Goal: Task Accomplishment & Management: Use online tool/utility

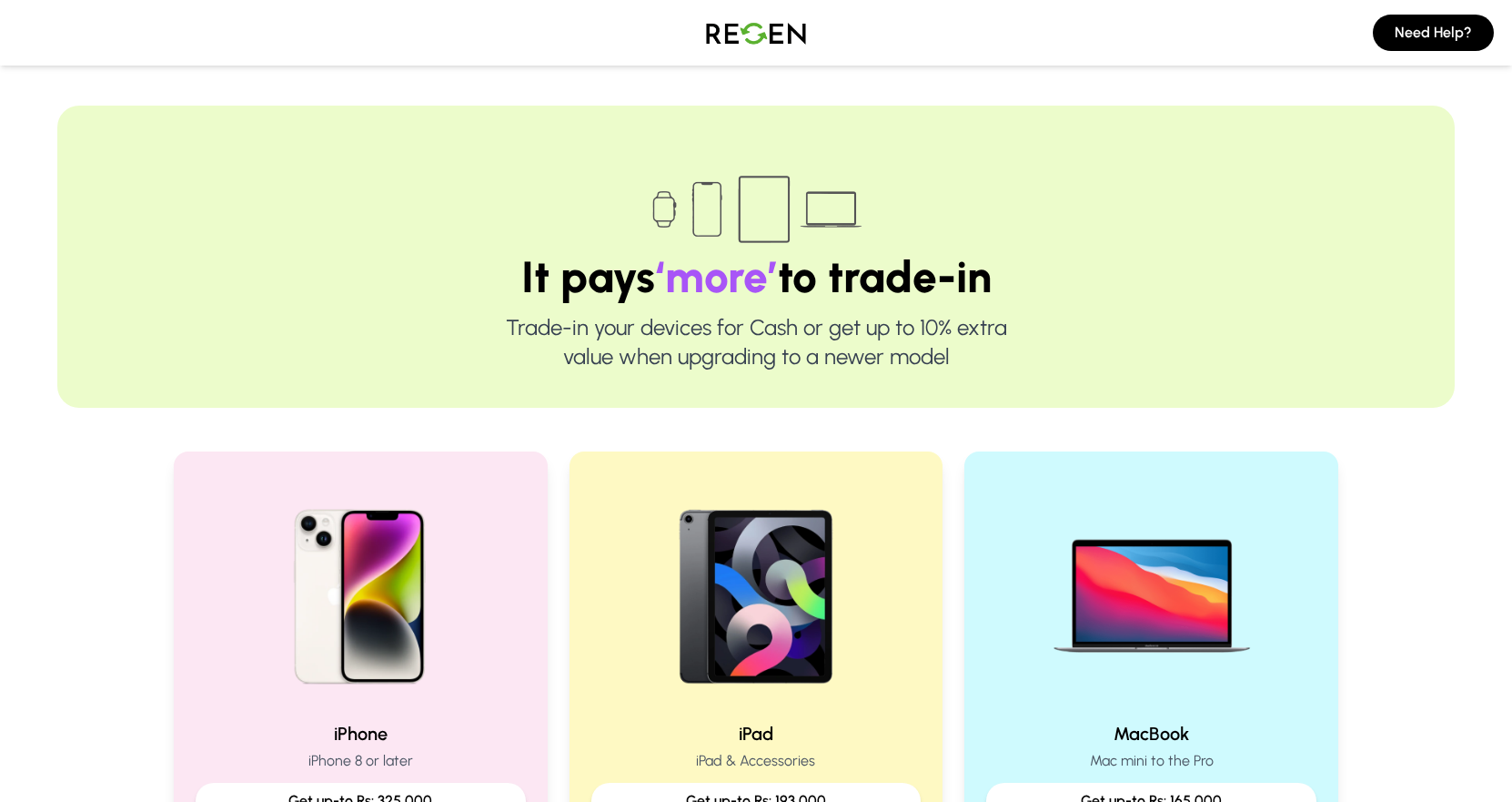
scroll to position [358, 0]
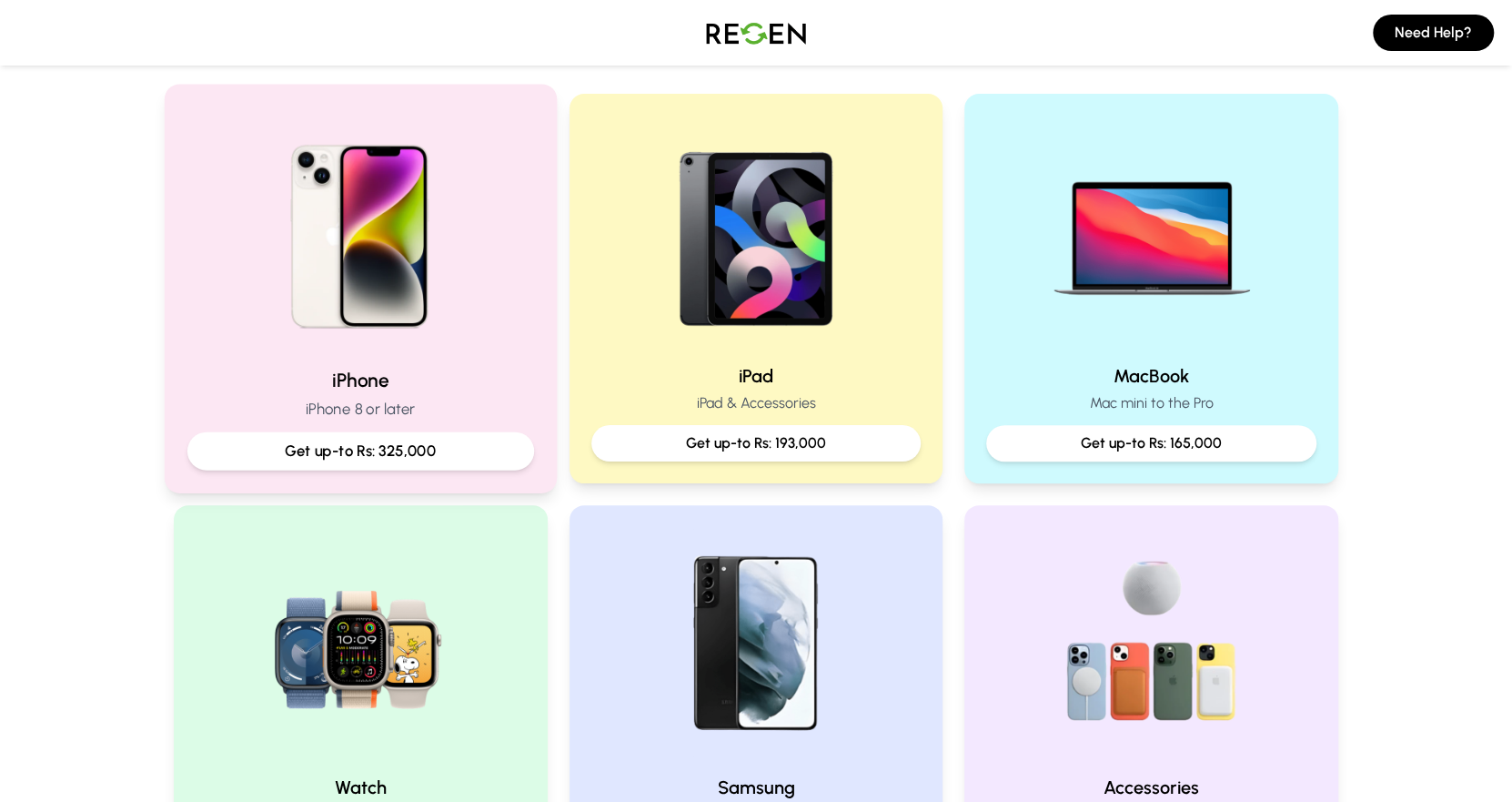
click at [403, 375] on h2 "iPhone" at bounding box center [360, 379] width 346 height 26
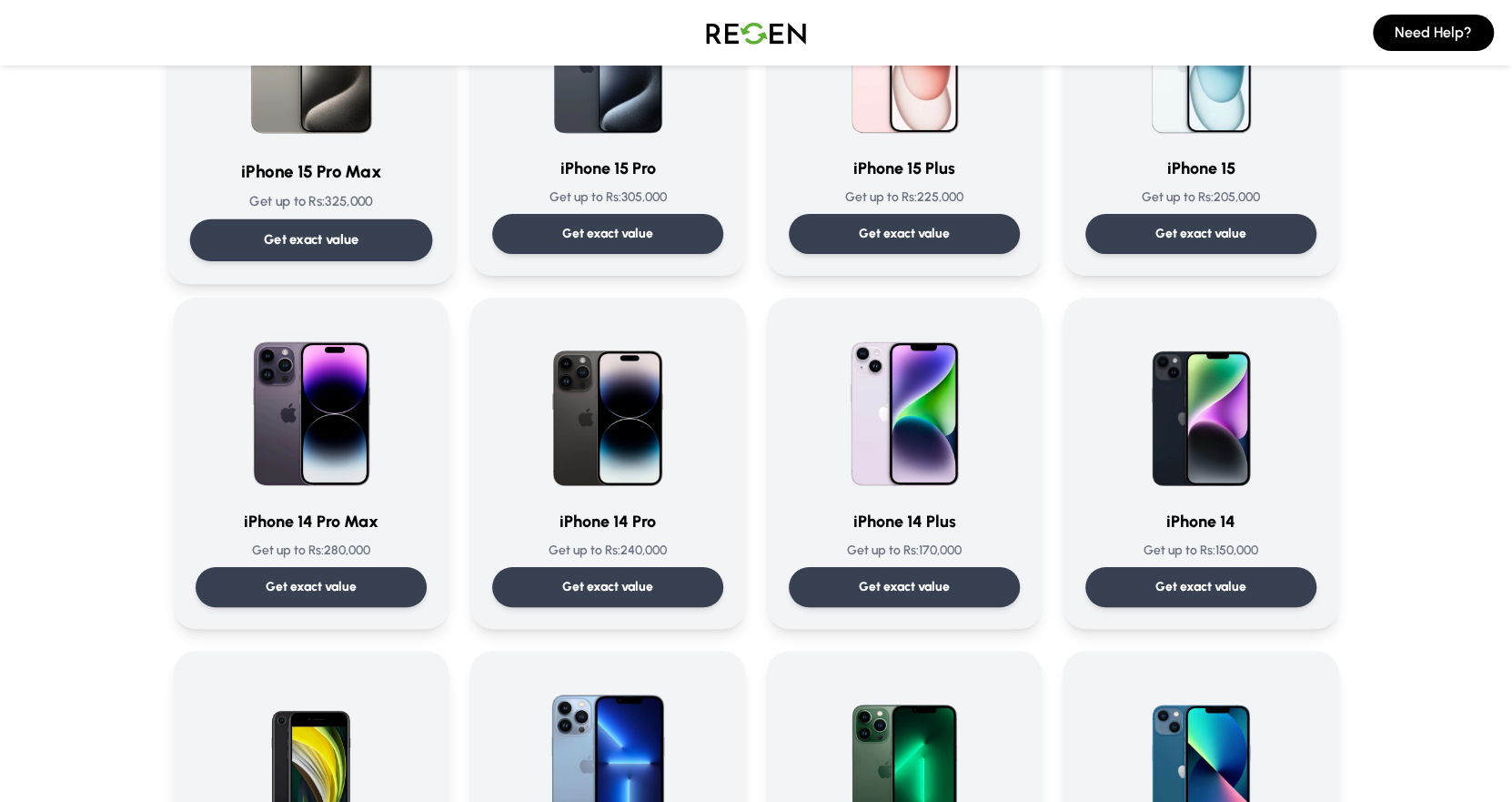
scroll to position [313, 0]
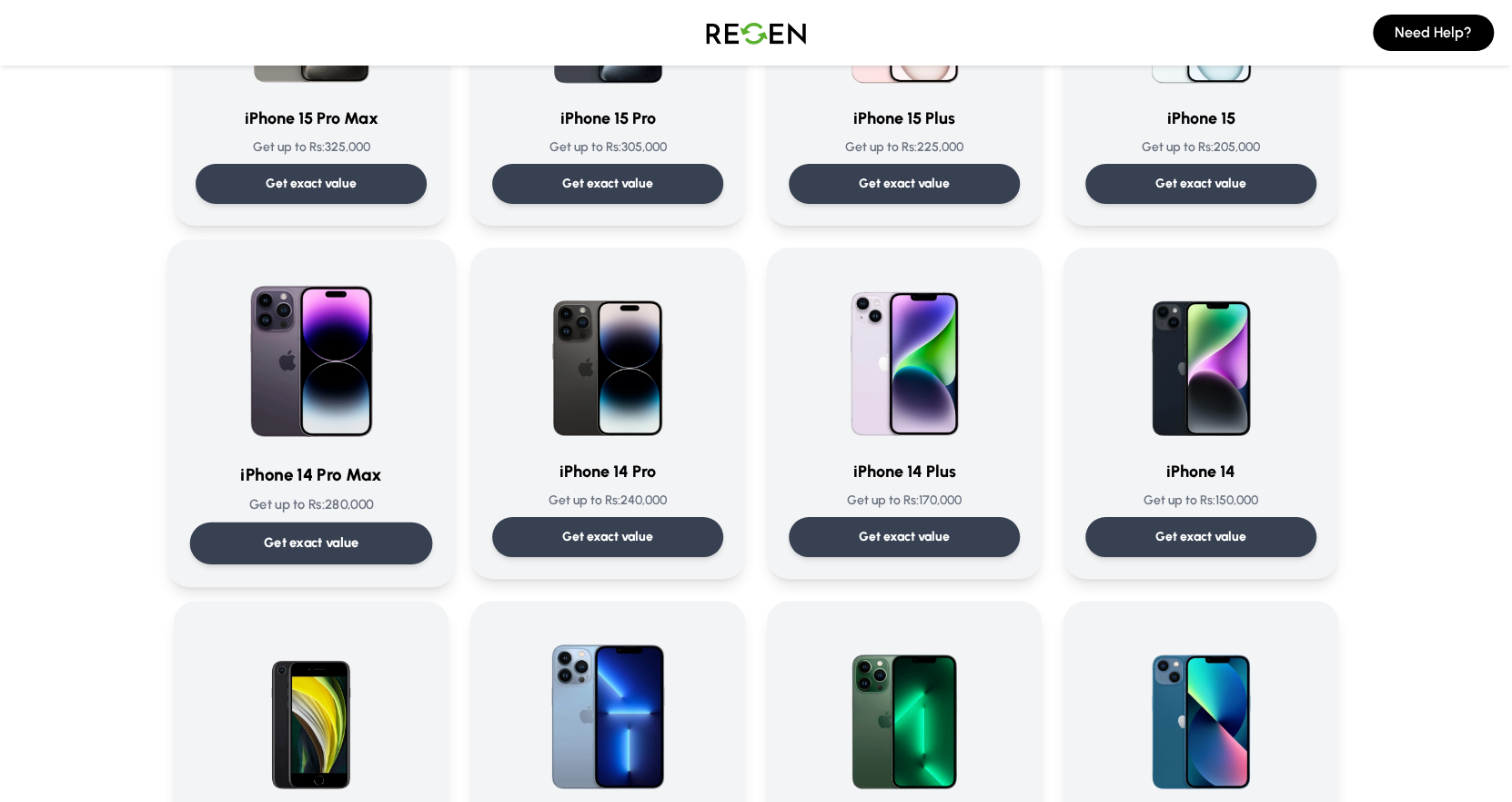
click at [343, 476] on h3 "iPhone 14 Pro Max" at bounding box center [311, 474] width 243 height 26
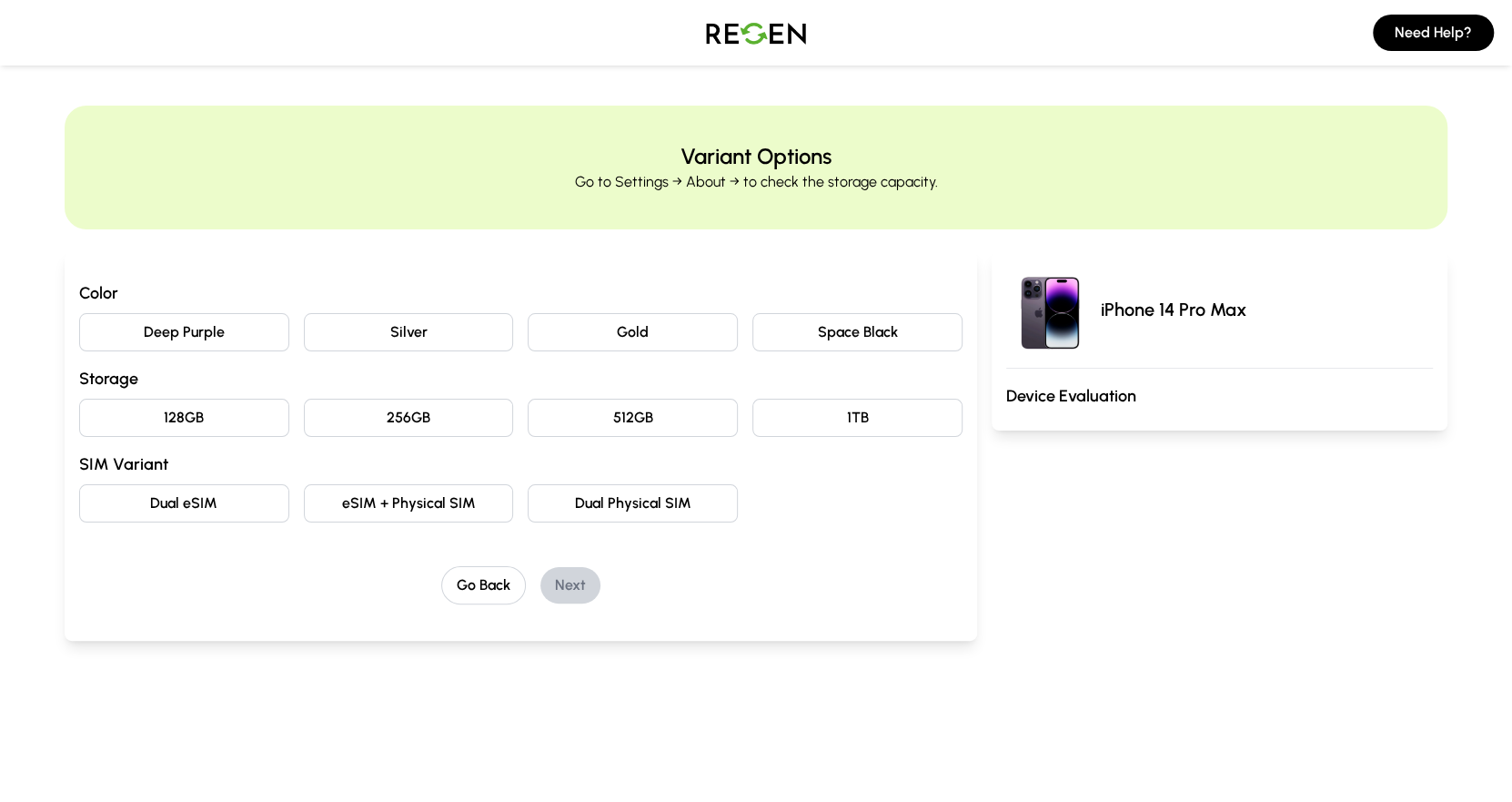
click at [230, 324] on button "Deep Purple" at bounding box center [184, 332] width 210 height 38
click at [454, 414] on button "256GB" at bounding box center [408, 417] width 210 height 38
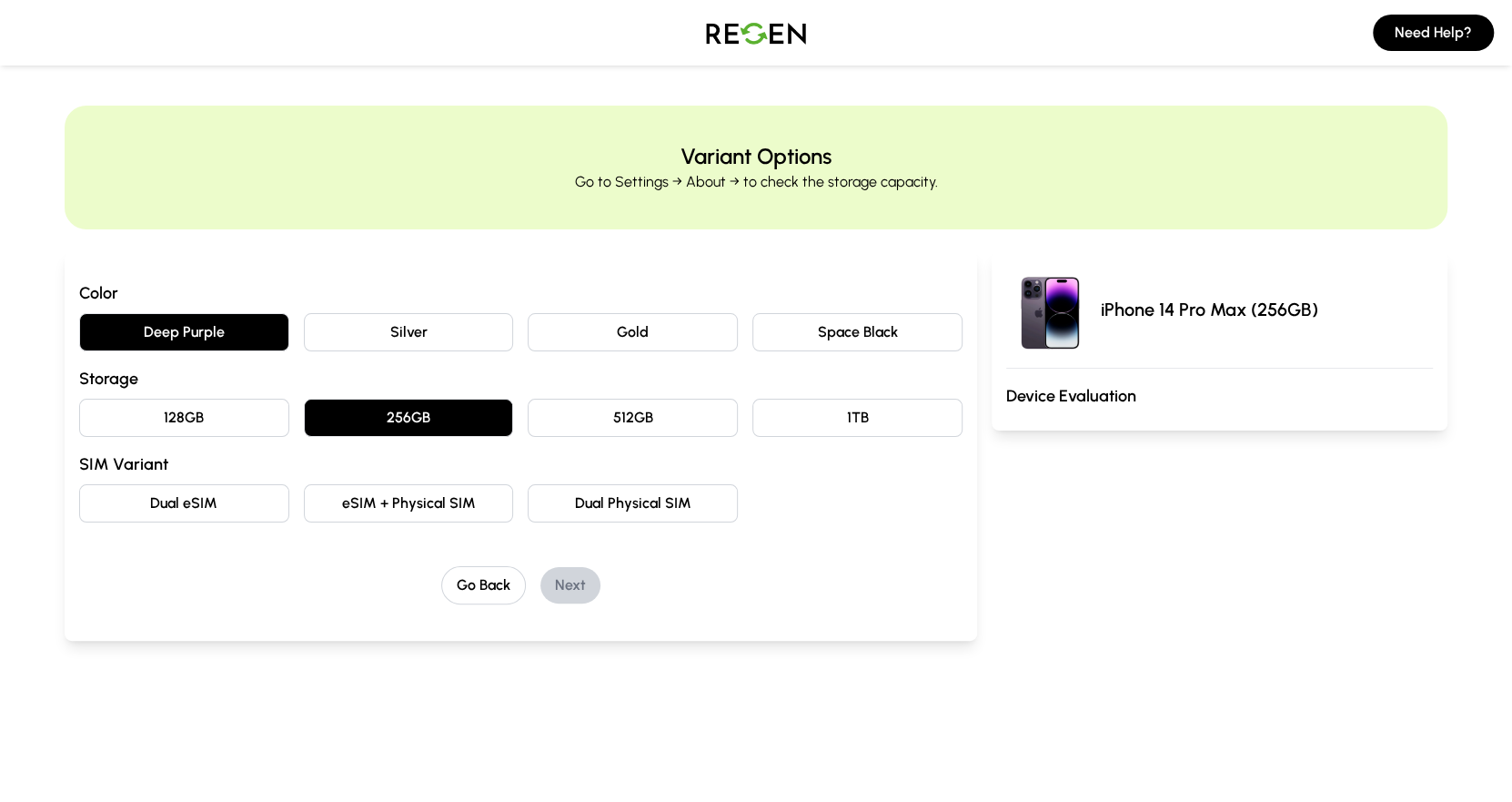
click at [99, 500] on button "Dual eSIM" at bounding box center [184, 502] width 210 height 38
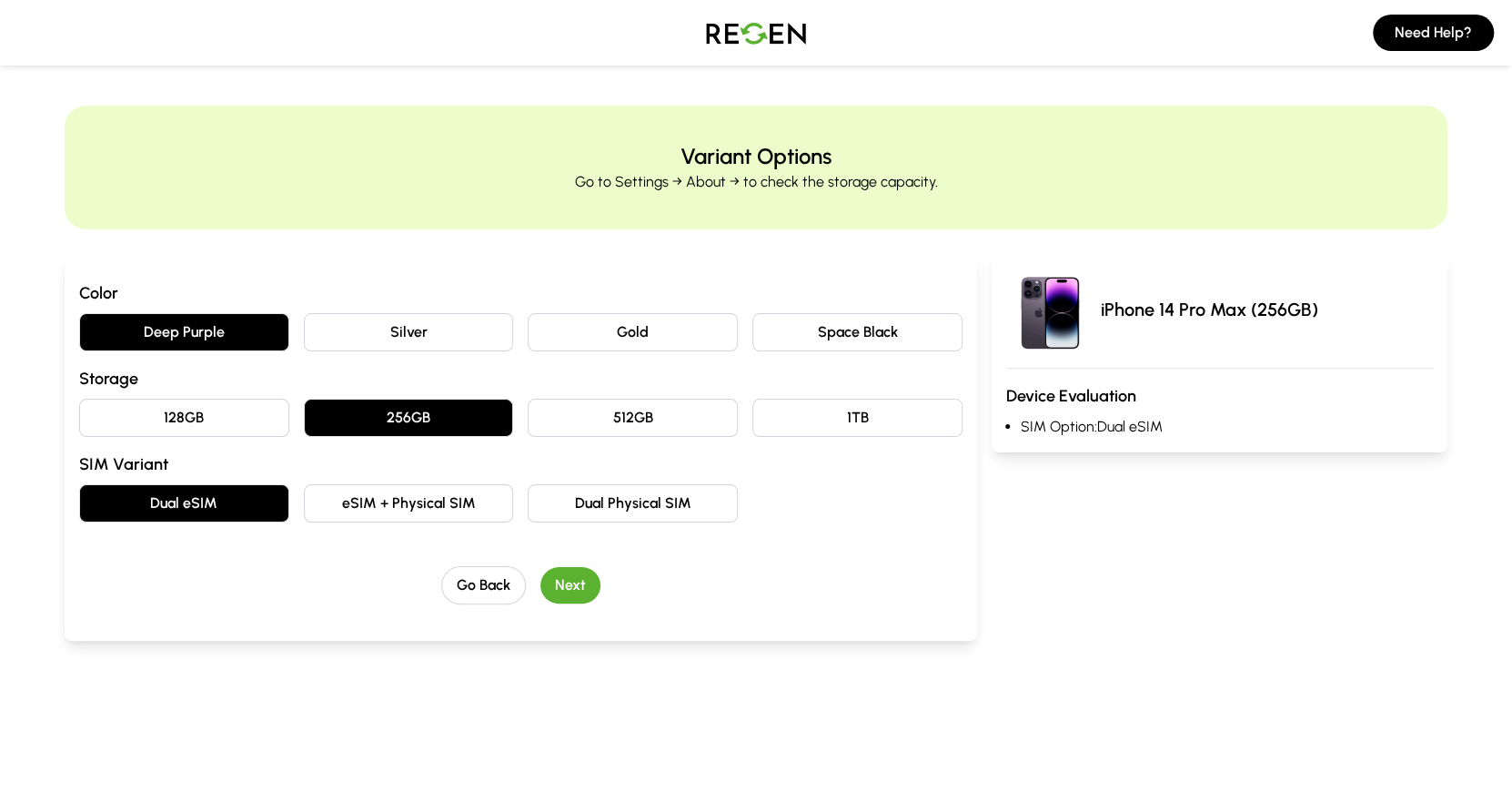
click at [573, 571] on button "Next" at bounding box center [570, 586] width 60 height 37
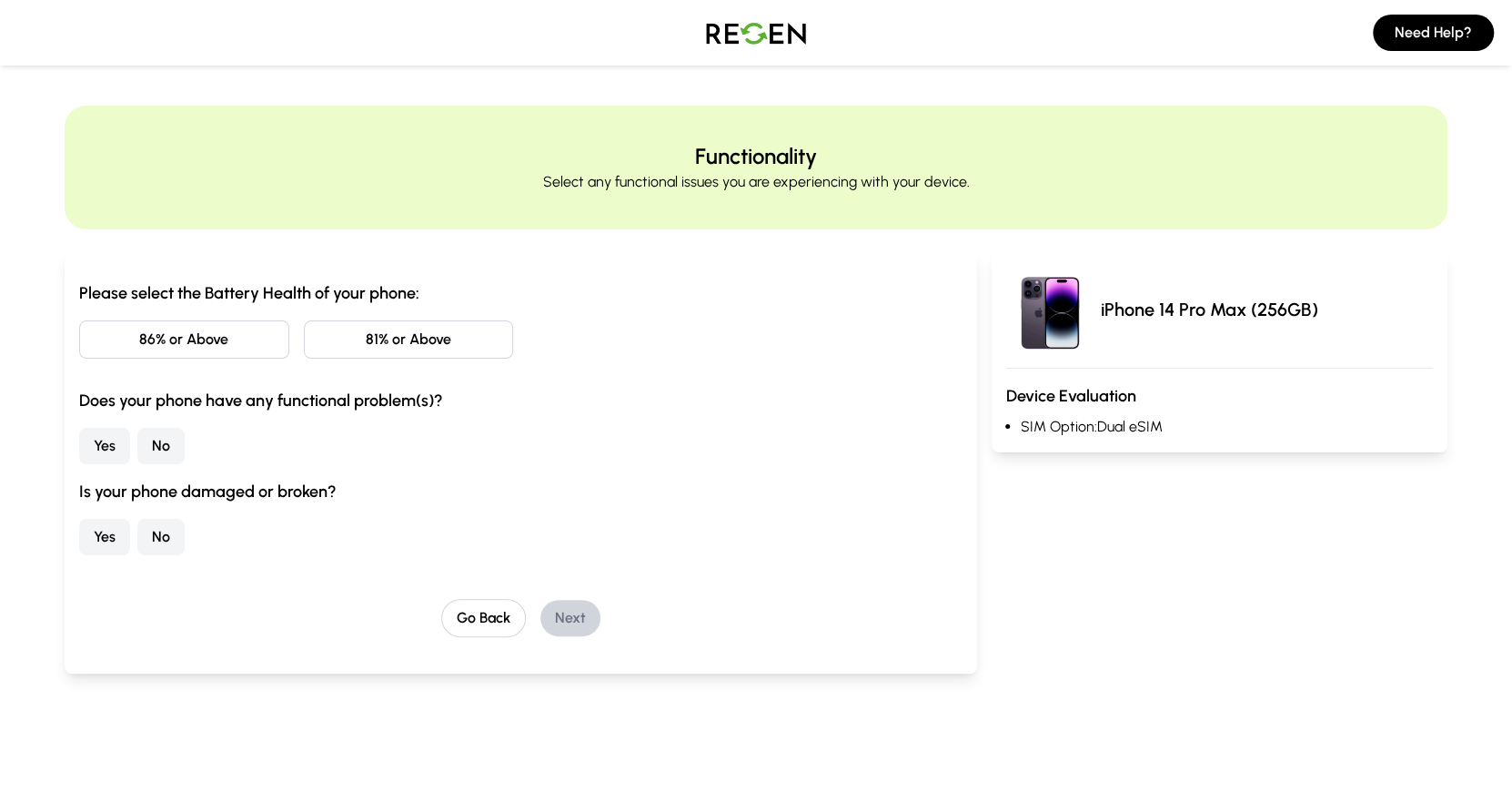
click at [370, 339] on button "81% or Above" at bounding box center [408, 338] width 210 height 38
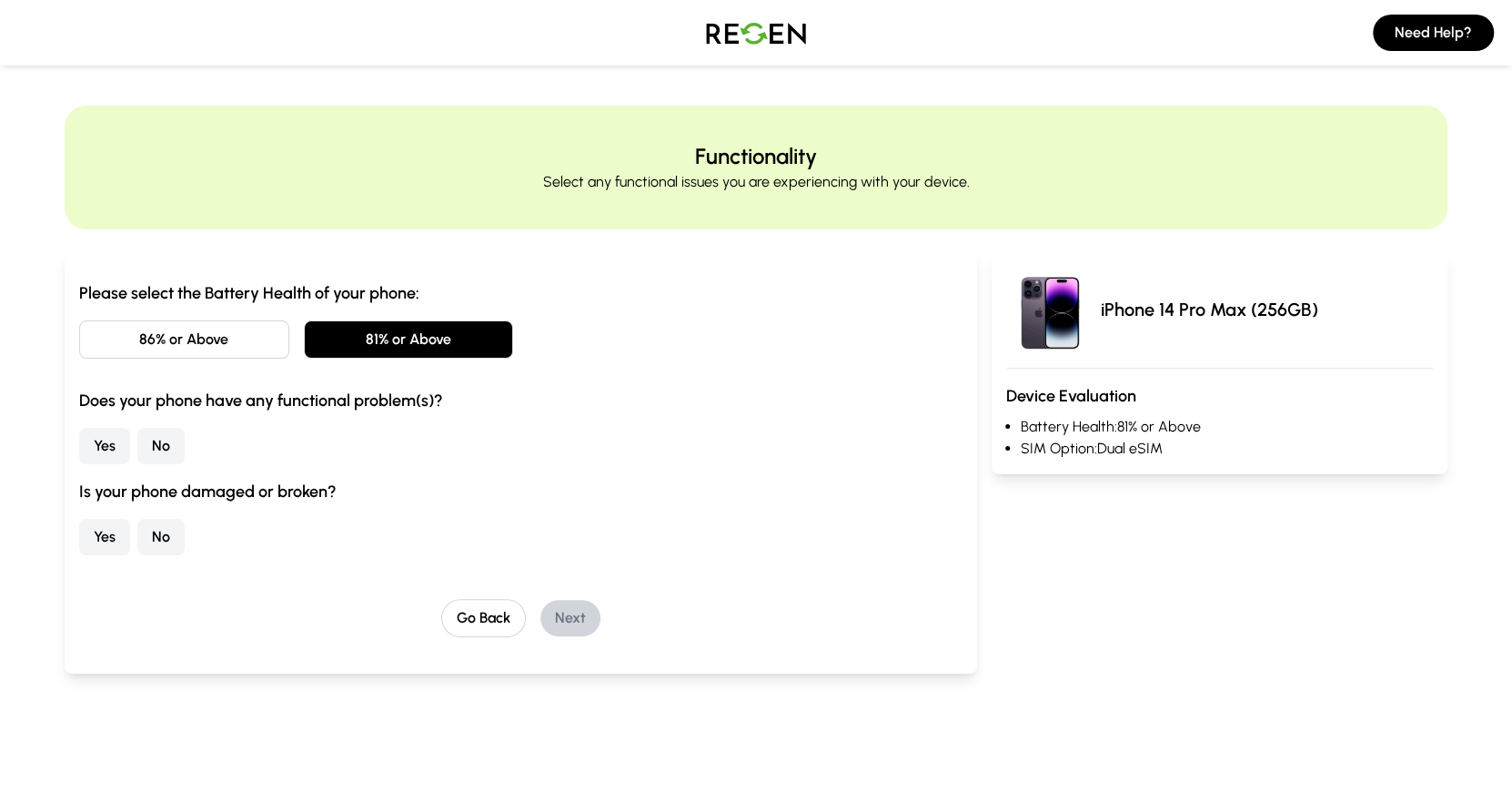
click at [174, 443] on button "No" at bounding box center [161, 446] width 48 height 37
click at [168, 526] on button "No" at bounding box center [161, 537] width 48 height 37
click at [584, 613] on button "Next" at bounding box center [570, 618] width 60 height 37
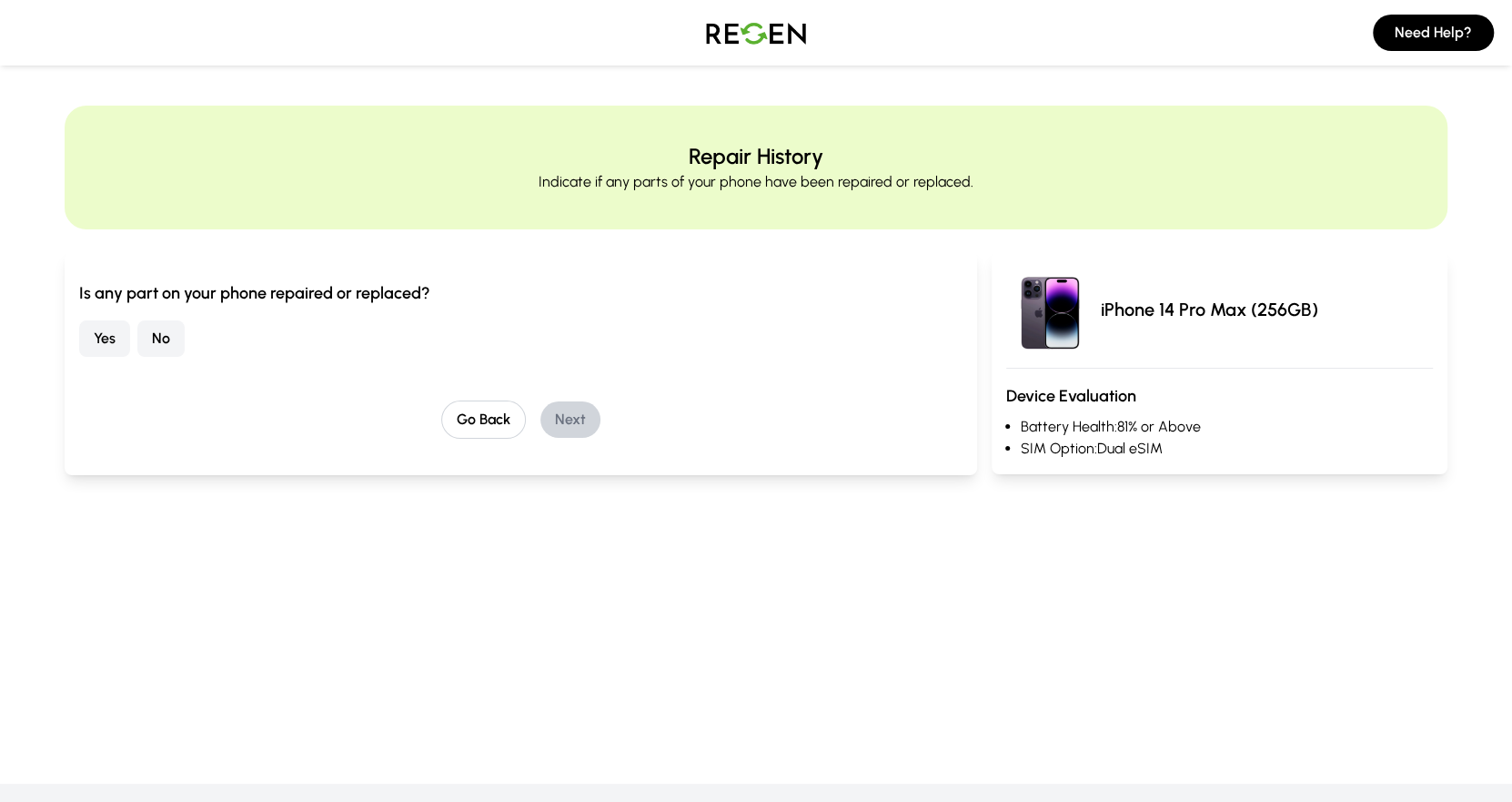
click at [164, 347] on button "No" at bounding box center [161, 338] width 48 height 37
click at [580, 415] on button "Next" at bounding box center [570, 420] width 60 height 37
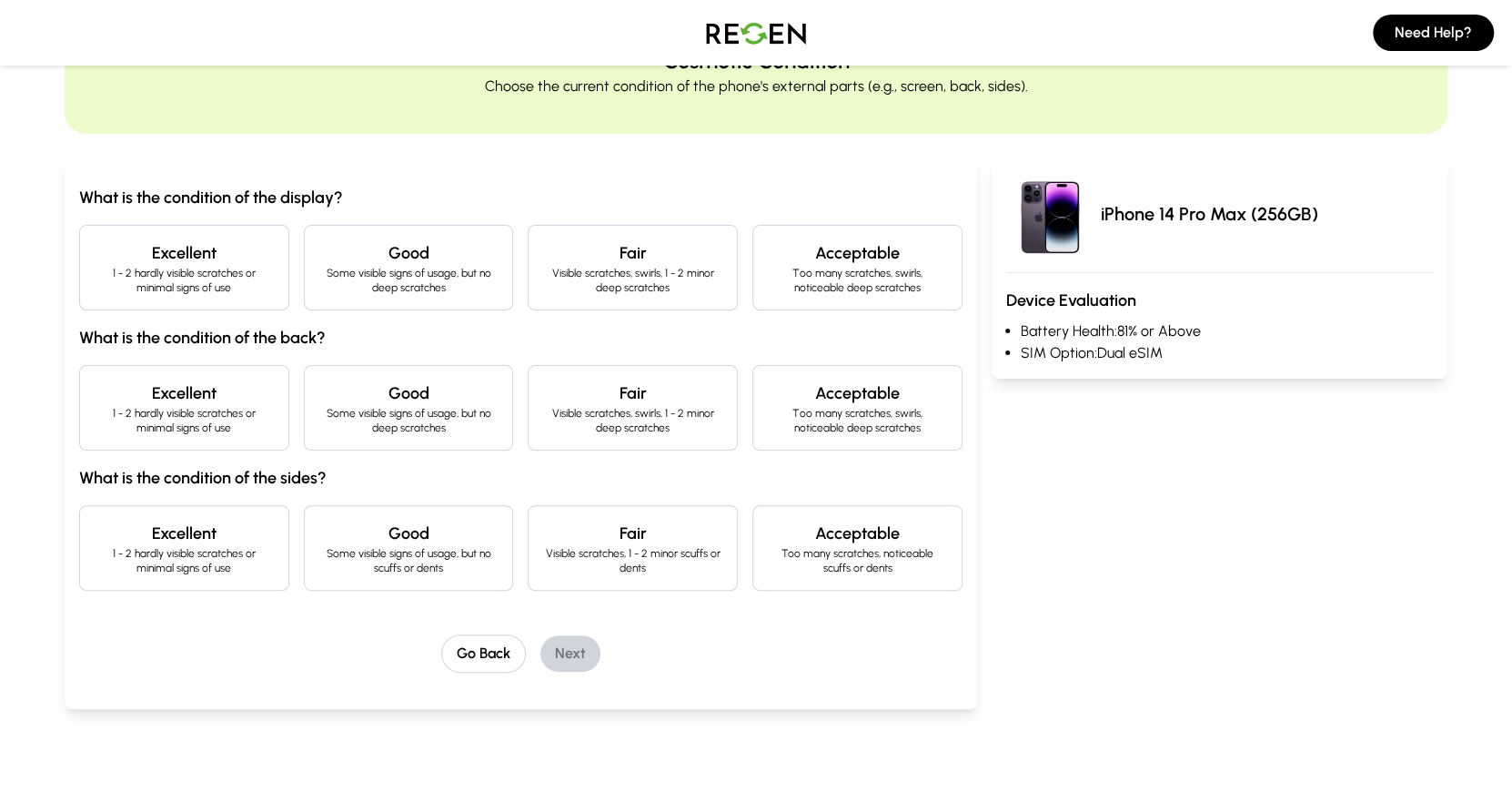
scroll to position [112, 0]
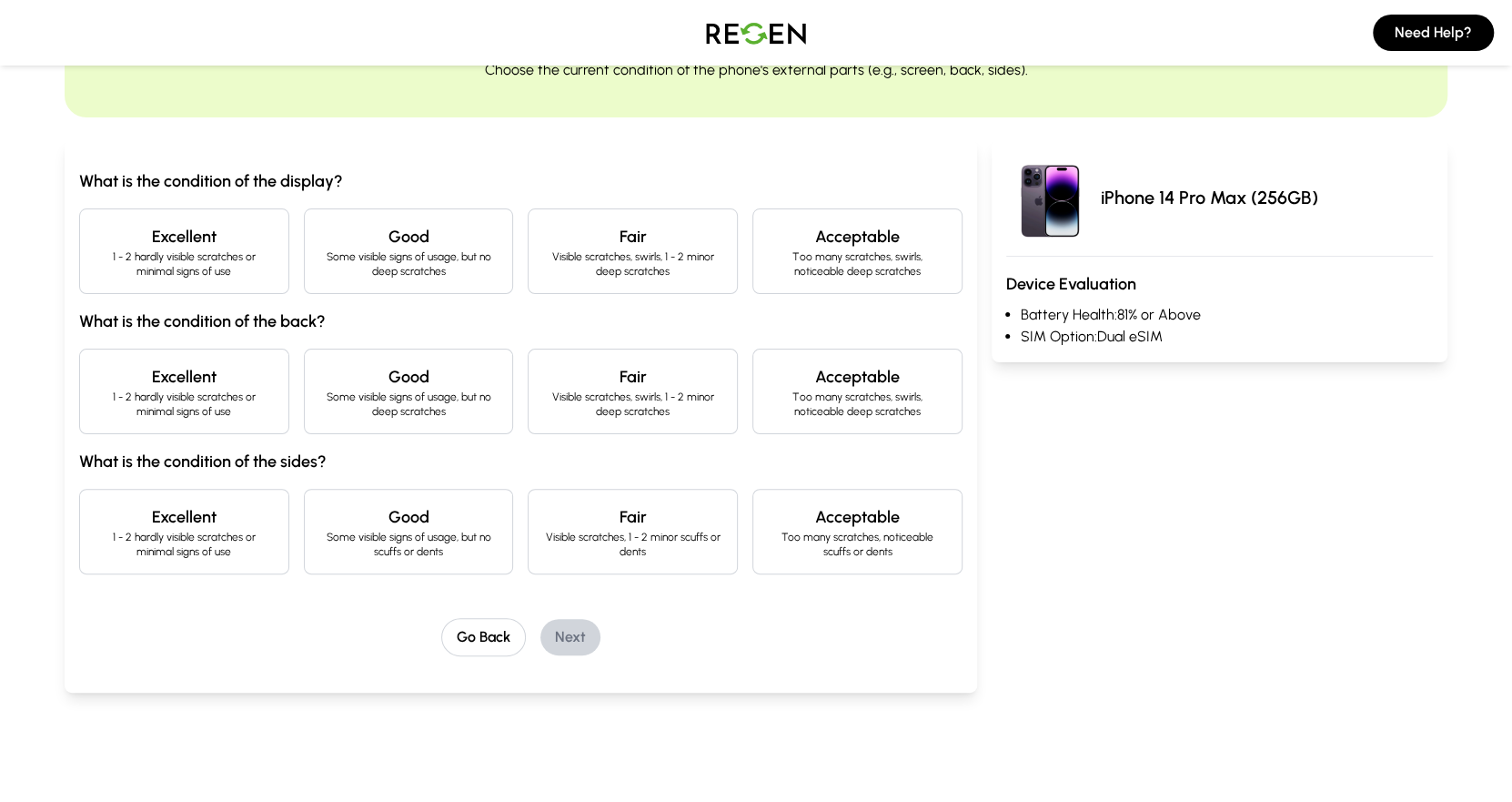
click at [214, 213] on div "Excellent 1 - 2 hardly visible scratches or minimal signs of use" at bounding box center [184, 251] width 210 height 85
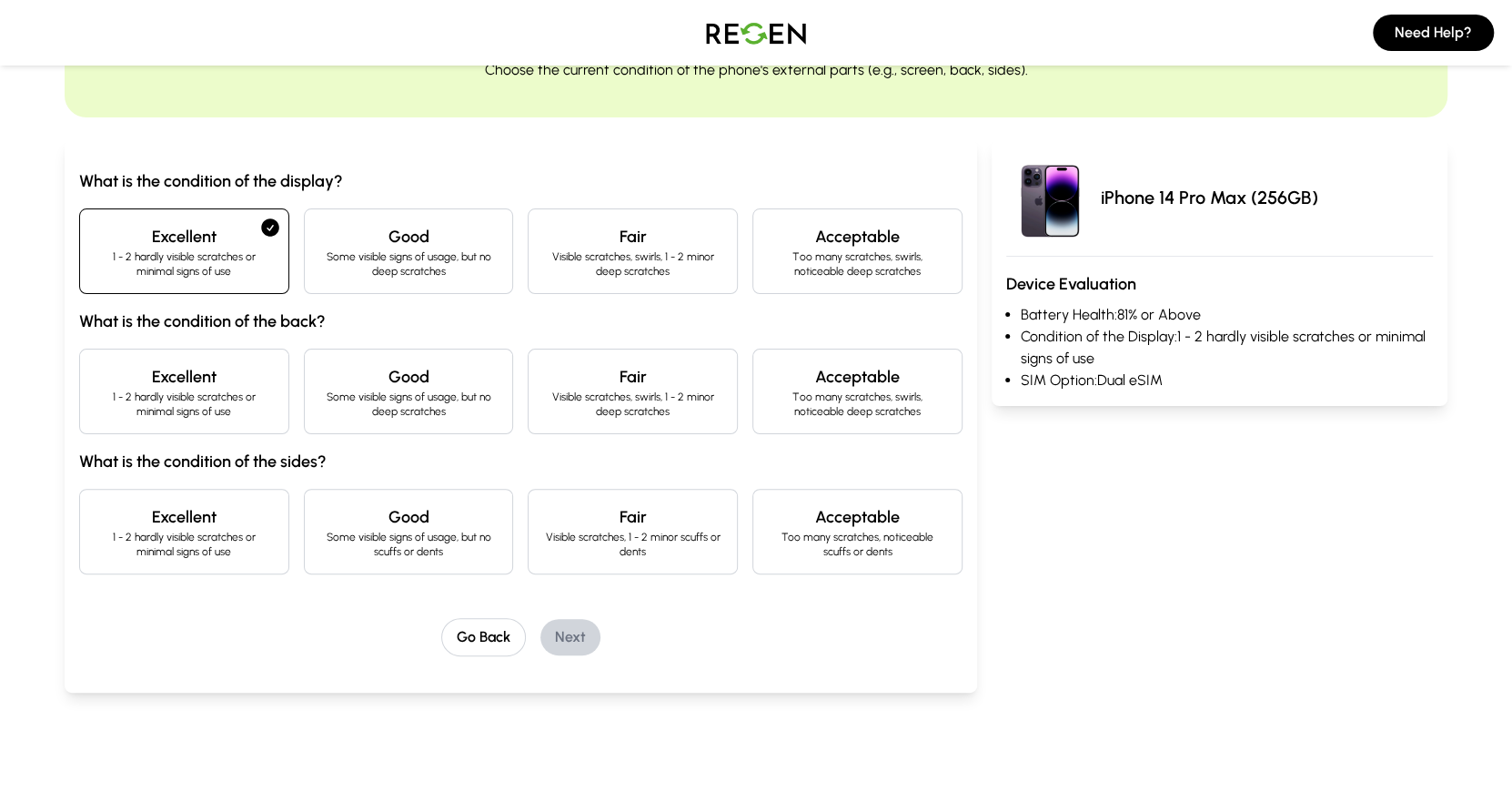
click at [199, 391] on p "1 - 2 hardly visible scratches or minimal signs of use" at bounding box center [184, 404] width 179 height 29
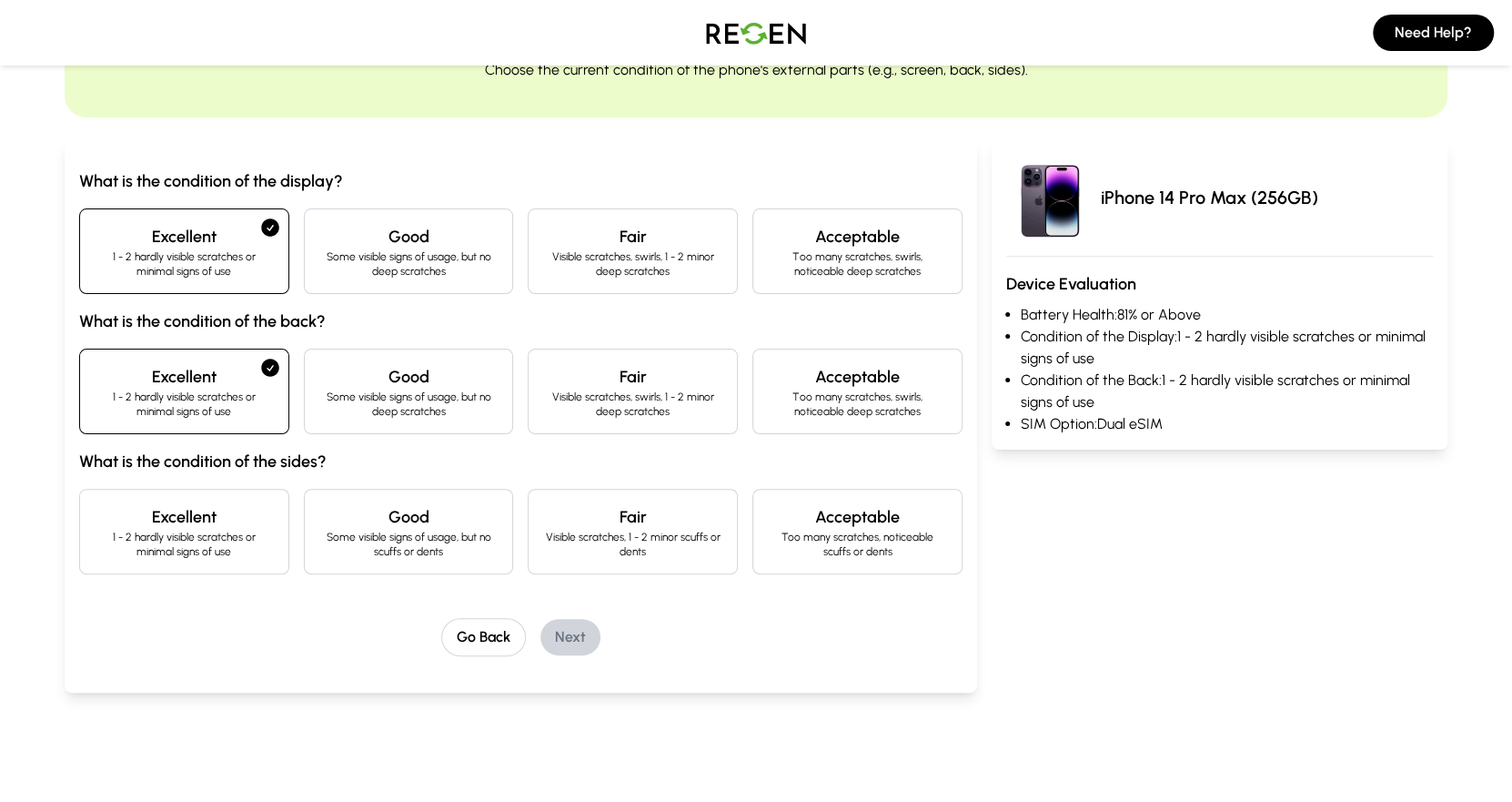
click at [204, 523] on h4 "Excellent" at bounding box center [184, 517] width 179 height 25
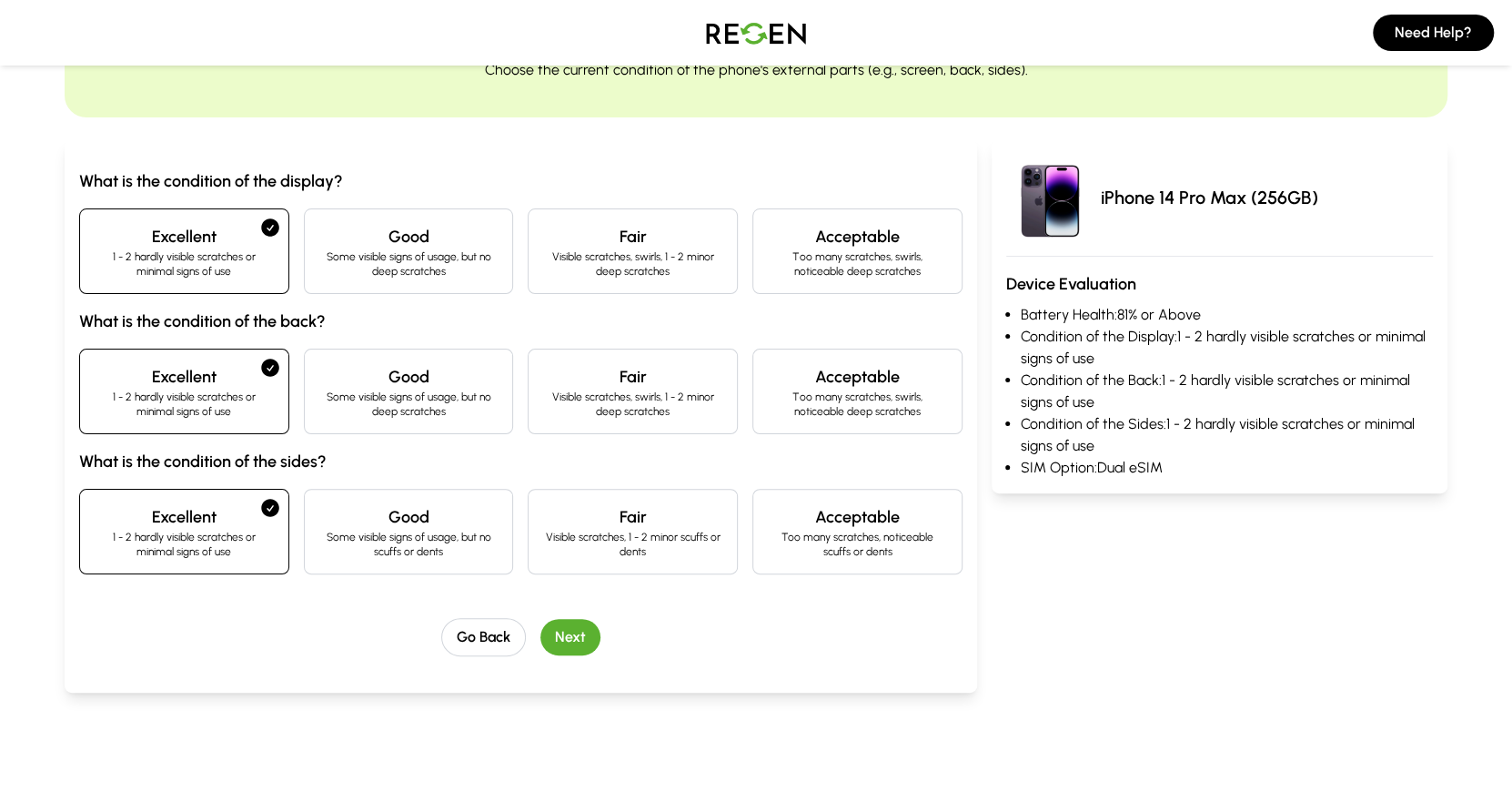
click at [573, 642] on button "Next" at bounding box center [570, 637] width 60 height 37
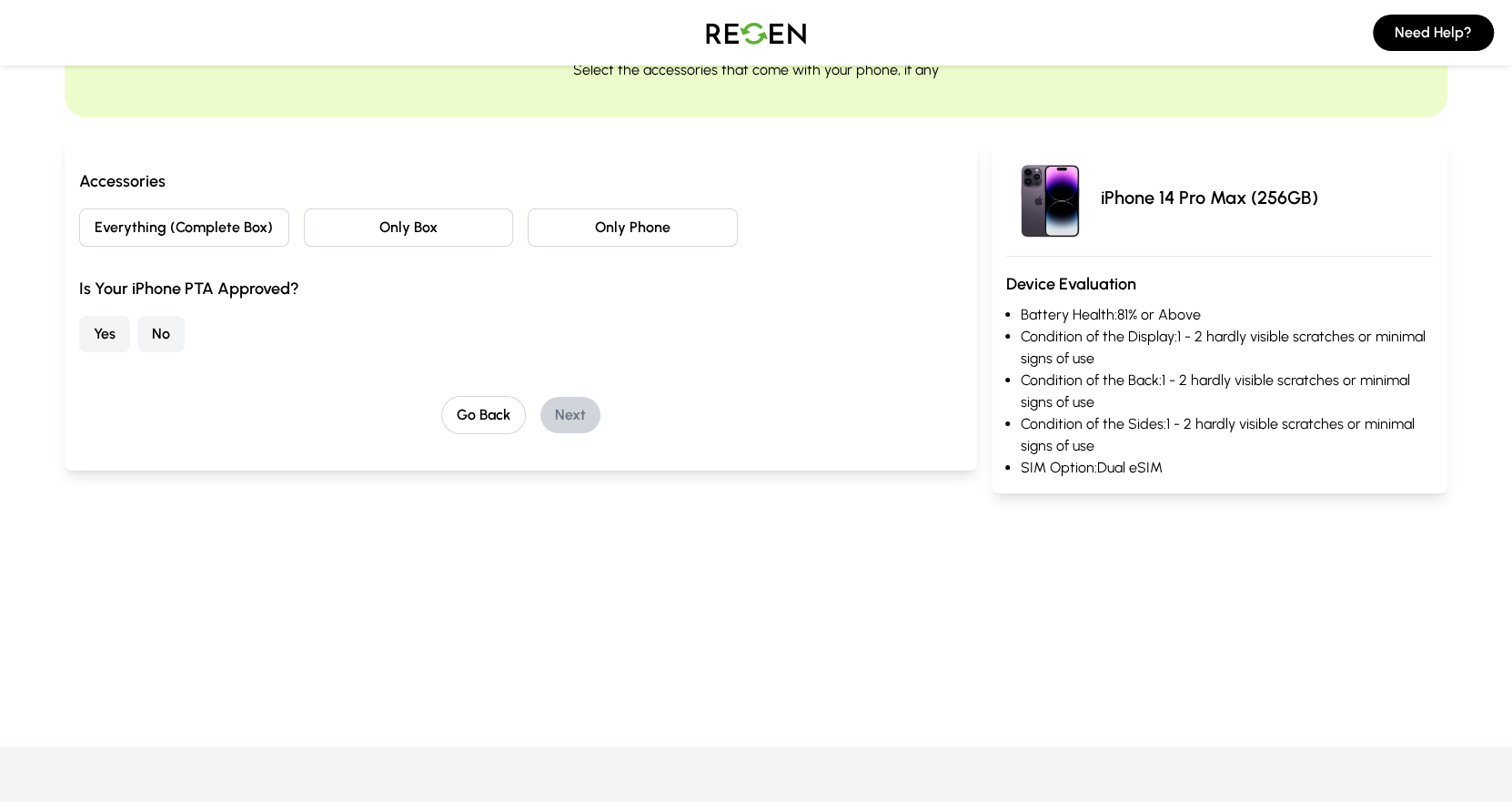
click at [179, 229] on button "Everything (Complete Box)" at bounding box center [184, 227] width 210 height 38
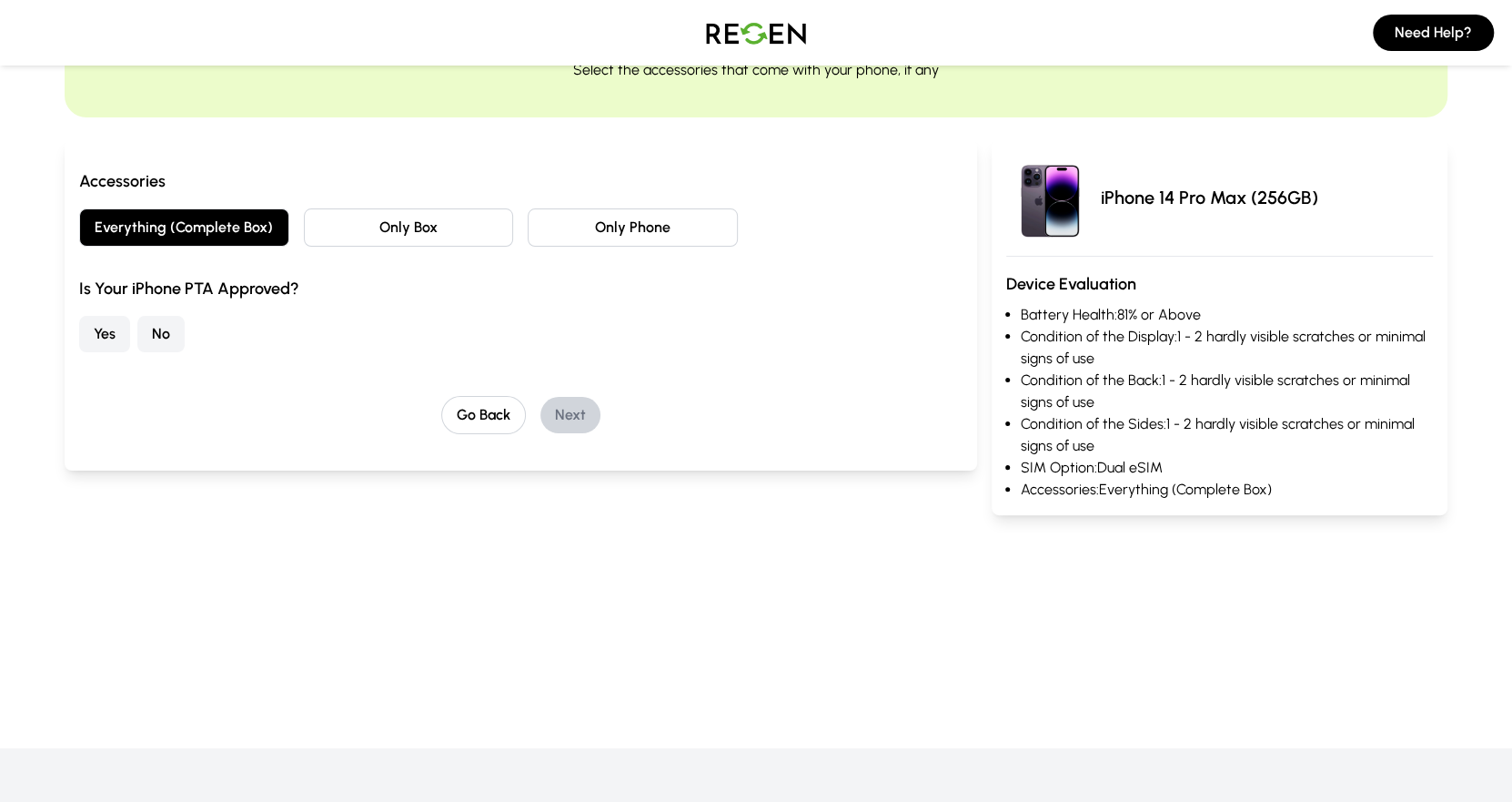
click at [153, 333] on button "No" at bounding box center [161, 335] width 48 height 37
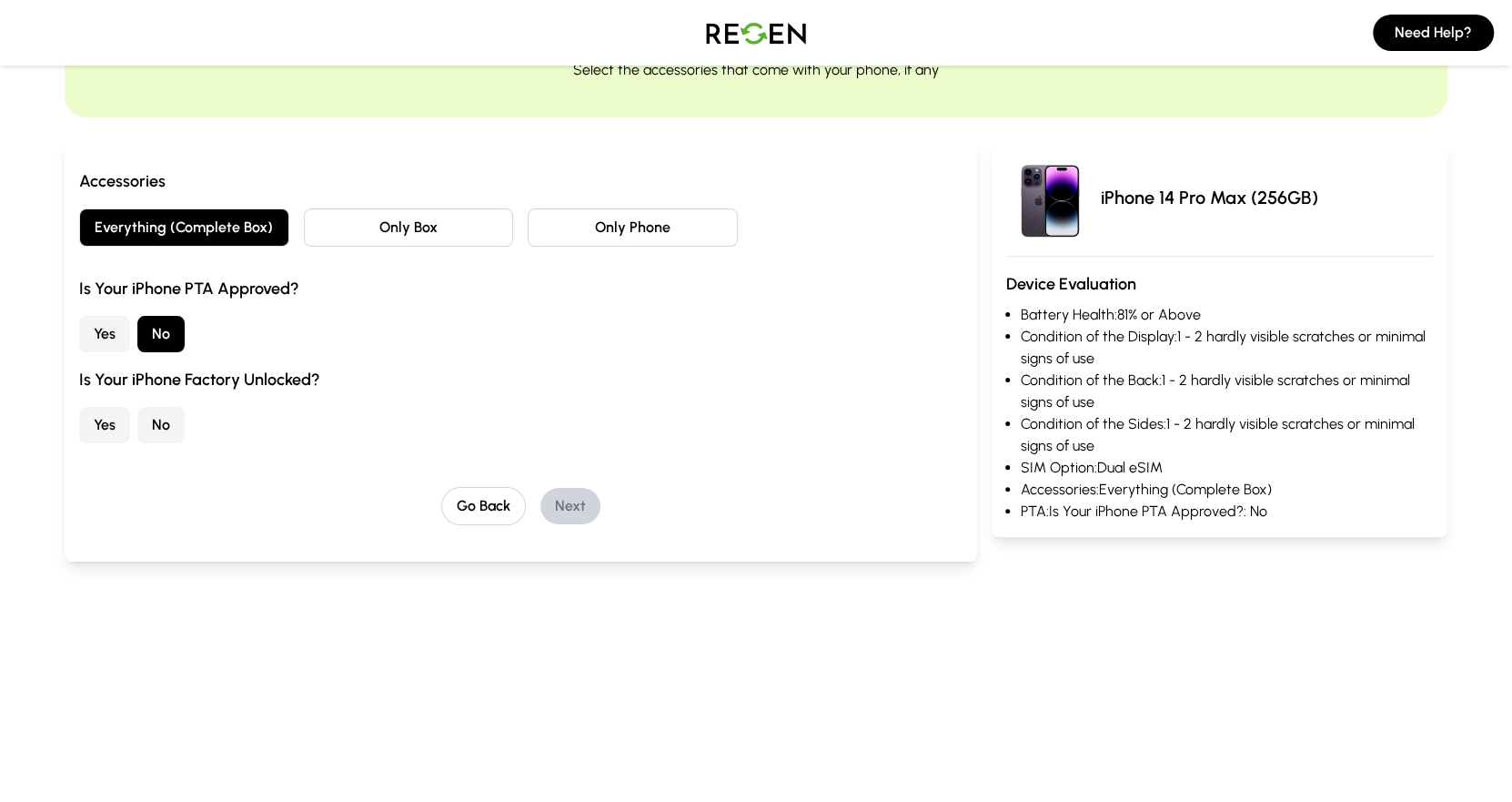
click at [115, 426] on button "Yes" at bounding box center [105, 425] width 51 height 37
click at [563, 498] on button "Next" at bounding box center [570, 506] width 60 height 37
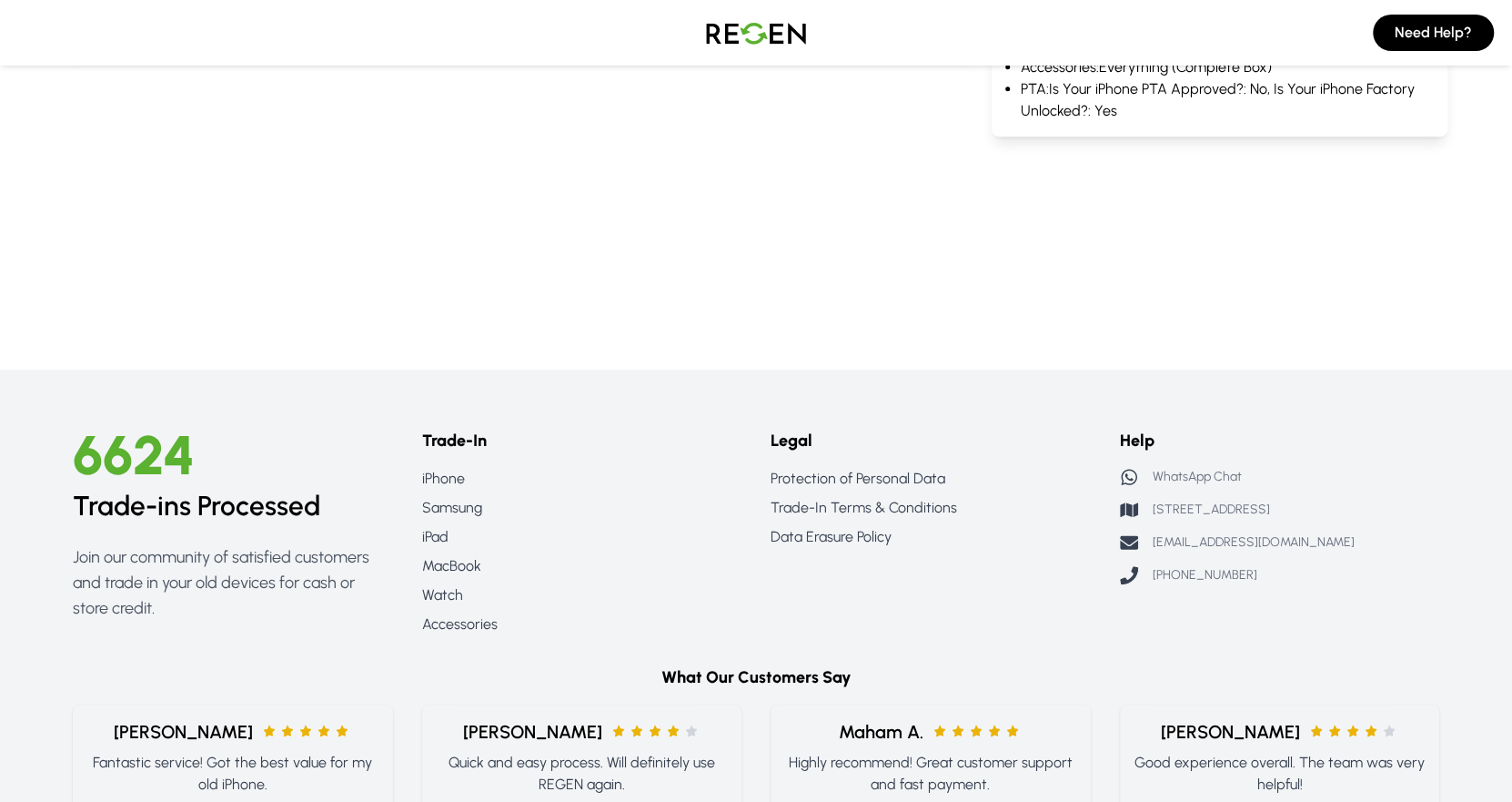
scroll to position [0, 0]
